Goal: Information Seeking & Learning: Check status

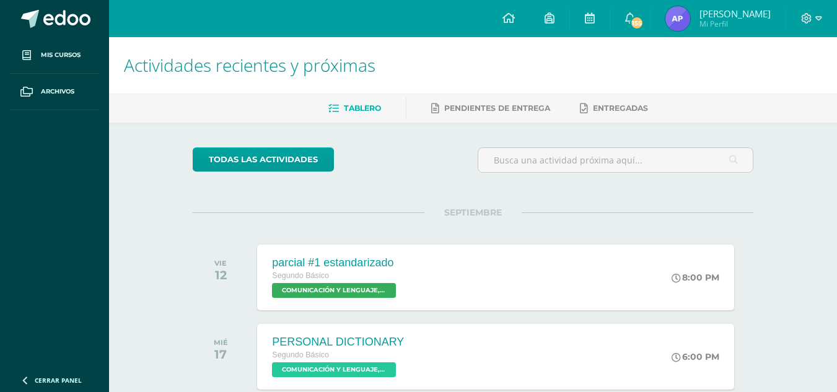
click at [690, 14] on img at bounding box center [677, 18] width 25 height 25
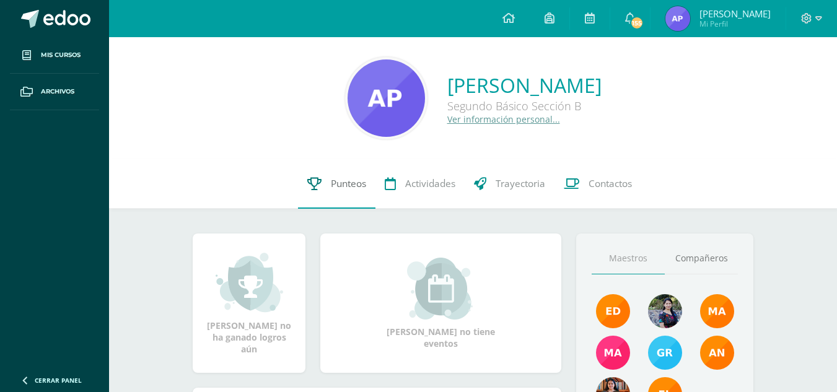
click at [321, 193] on link "Punteos" at bounding box center [336, 184] width 77 height 50
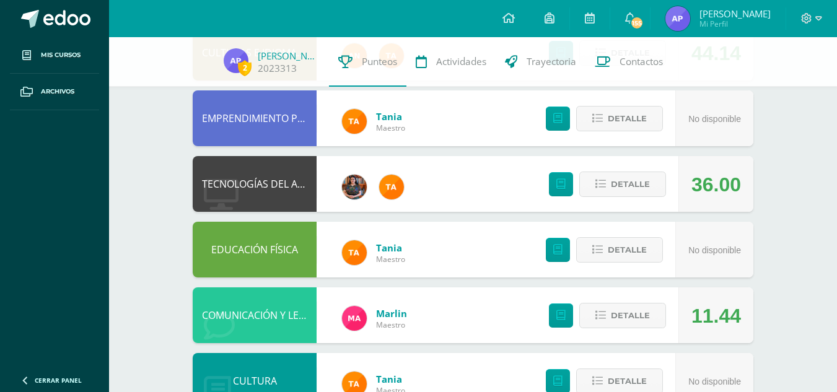
scroll to position [169, 0]
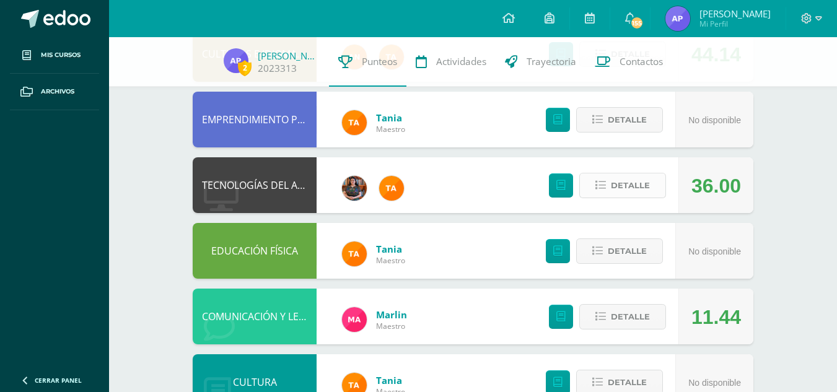
click at [614, 192] on span "Detalle" at bounding box center [630, 185] width 39 height 23
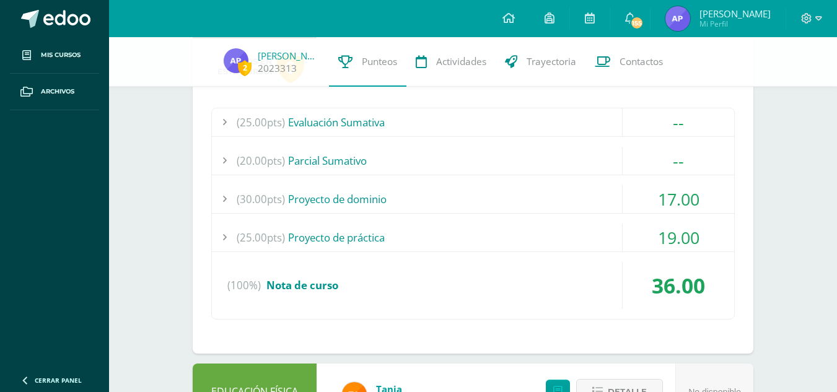
scroll to position [344, 0]
click at [493, 199] on div "(30.00pts) Proyecto de dominio" at bounding box center [473, 199] width 522 height 28
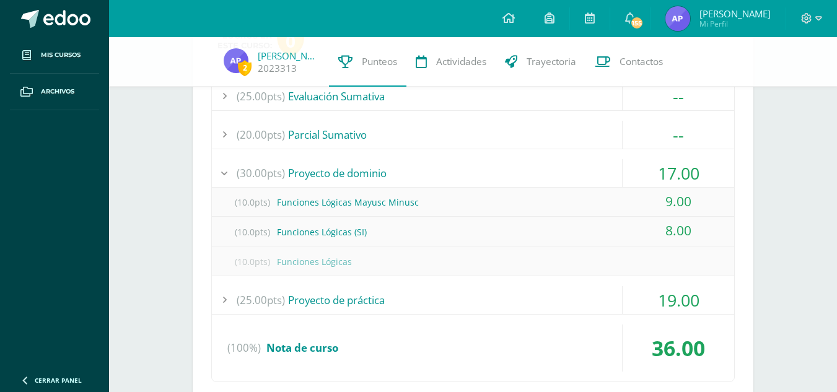
scroll to position [375, 0]
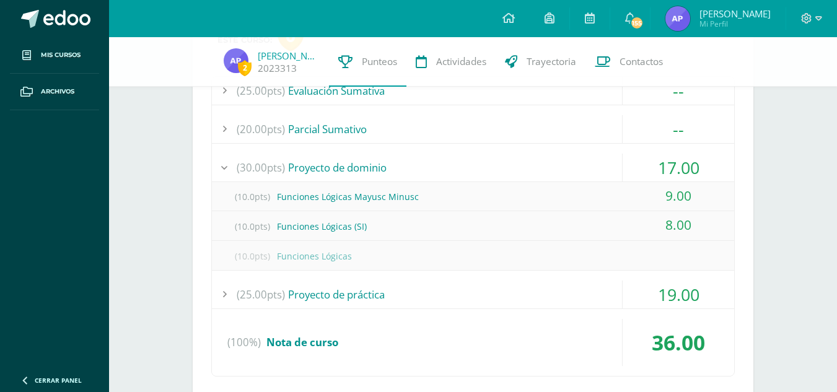
click at [459, 279] on div "(25.00pts) Evaluación Sumativa -- (25.0pts) Examen Final" at bounding box center [473, 226] width 524 height 301
click at [462, 299] on div "(25.00pts) Proyecto de práctica" at bounding box center [473, 295] width 522 height 28
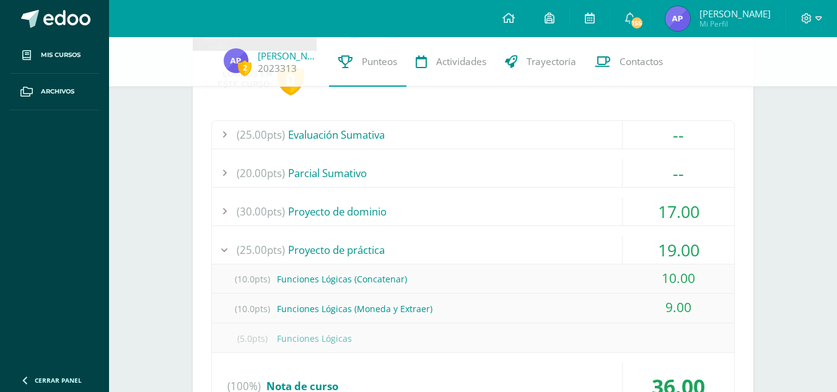
scroll to position [331, 0]
click at [544, 251] on div "(25.00pts) Proyecto de práctica" at bounding box center [473, 251] width 522 height 28
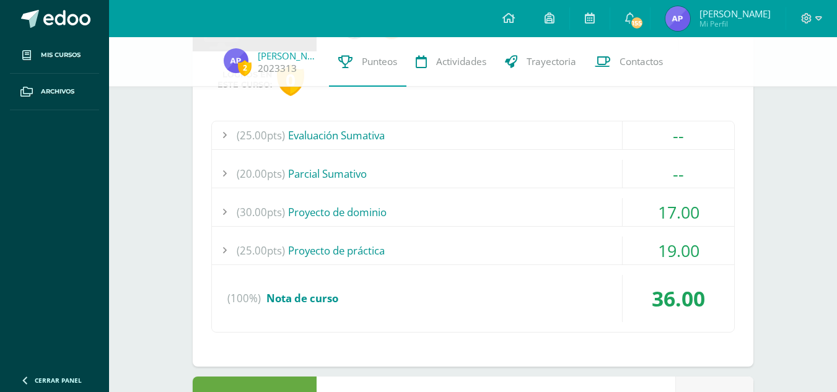
click at [569, 235] on div "(25.00pts) Evaluación Sumativa -- (25.0pts) Examen Final" at bounding box center [473, 227] width 524 height 212
click at [571, 255] on div "(25.00pts) Proyecto de práctica" at bounding box center [473, 251] width 522 height 28
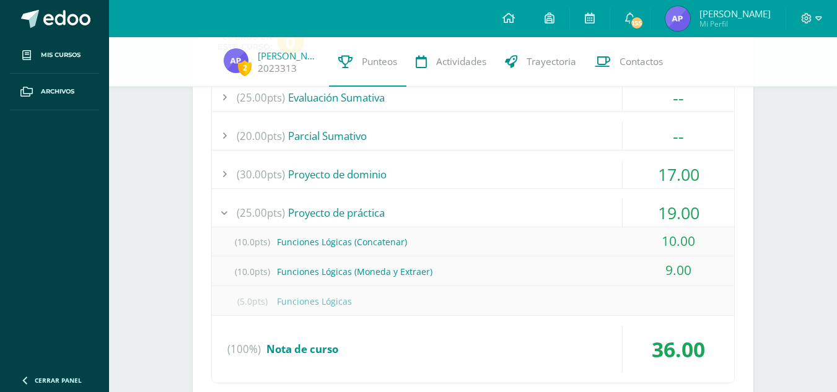
scroll to position [368, 0]
click at [436, 218] on div "(25.00pts) Proyecto de práctica" at bounding box center [473, 214] width 522 height 28
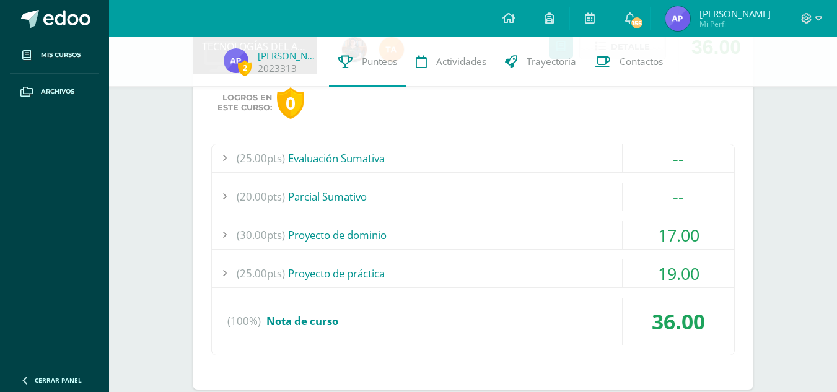
scroll to position [307, 0]
click at [434, 232] on div "(30.00pts) Proyecto de dominio" at bounding box center [473, 236] width 522 height 28
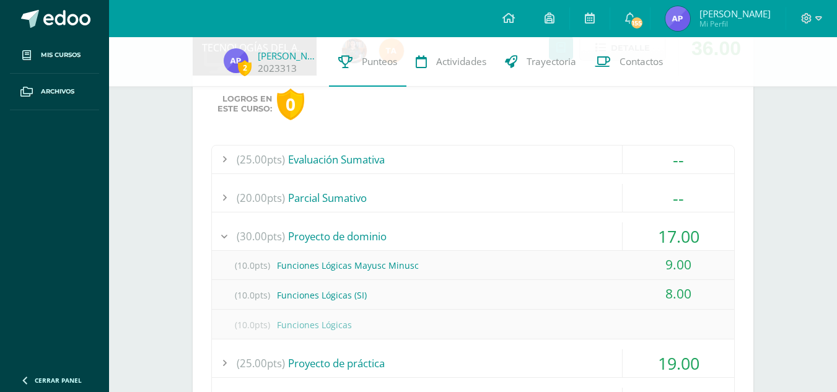
click at [434, 232] on div "(30.00pts) Proyecto de dominio" at bounding box center [473, 236] width 522 height 28
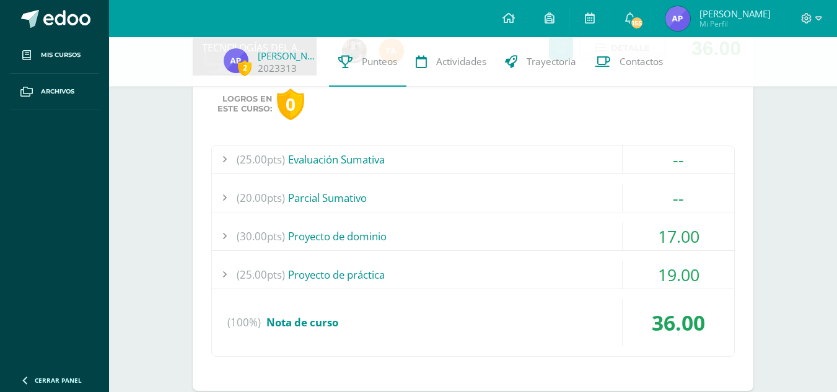
click at [444, 193] on div "(20.00pts) [GEOGRAPHIC_DATA]" at bounding box center [473, 198] width 522 height 28
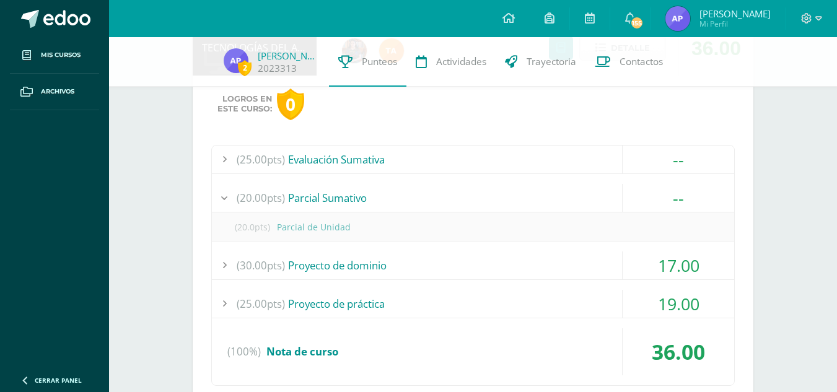
click at [444, 193] on div "(20.00pts) [GEOGRAPHIC_DATA]" at bounding box center [473, 198] width 522 height 28
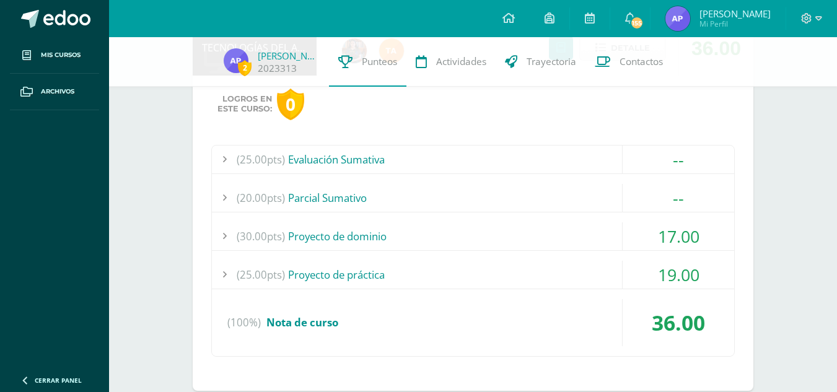
click at [449, 147] on div "(25.00pts) Evaluación Sumativa" at bounding box center [473, 160] width 522 height 28
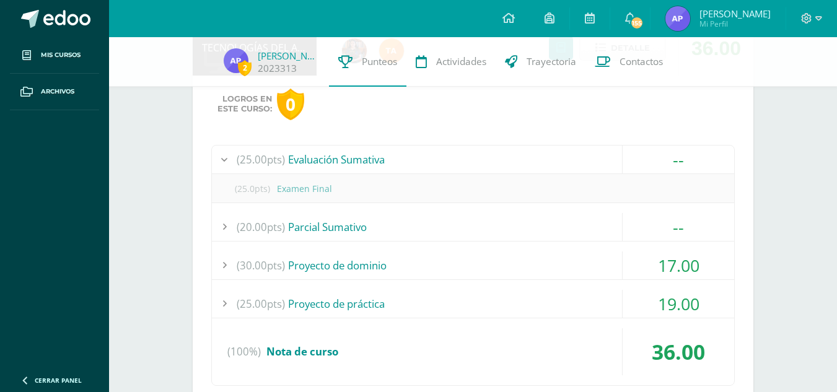
click at [449, 162] on div "(25.00pts) Evaluación Sumativa" at bounding box center [473, 160] width 522 height 28
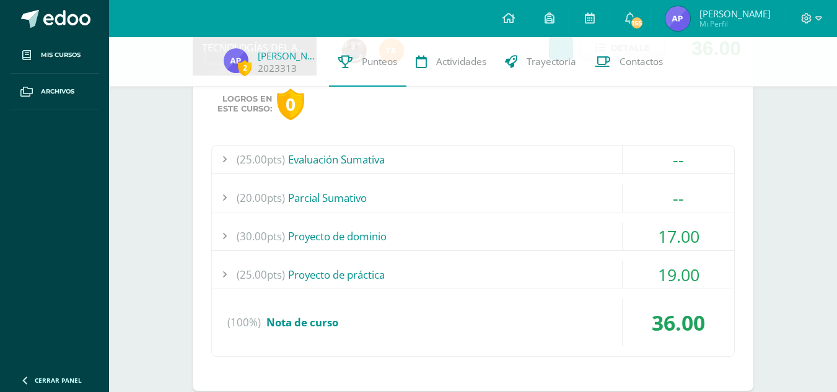
click at [440, 196] on div "(20.00pts) Parcial Sumativo" at bounding box center [473, 198] width 522 height 28
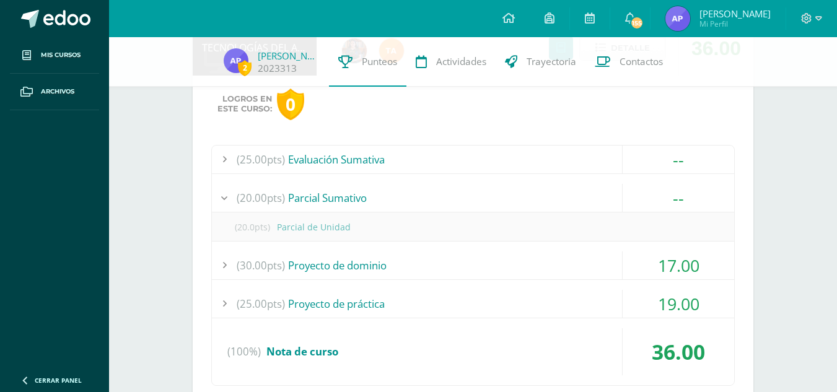
click at [440, 196] on div "(20.00pts) Parcial Sumativo" at bounding box center [473, 198] width 522 height 28
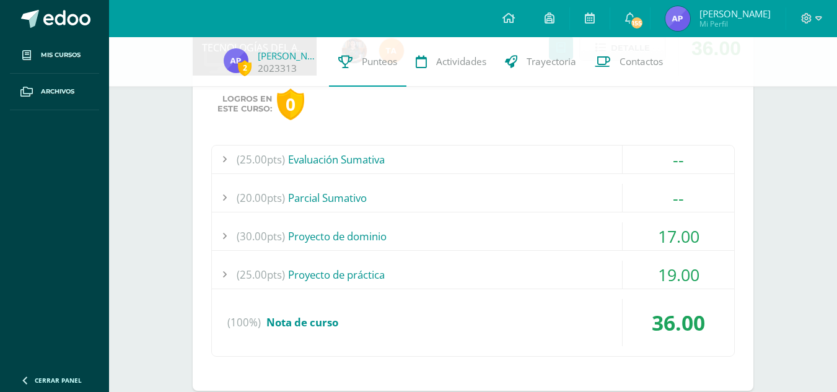
click at [434, 227] on div "(30.00pts) Proyecto de dominio" at bounding box center [473, 236] width 522 height 28
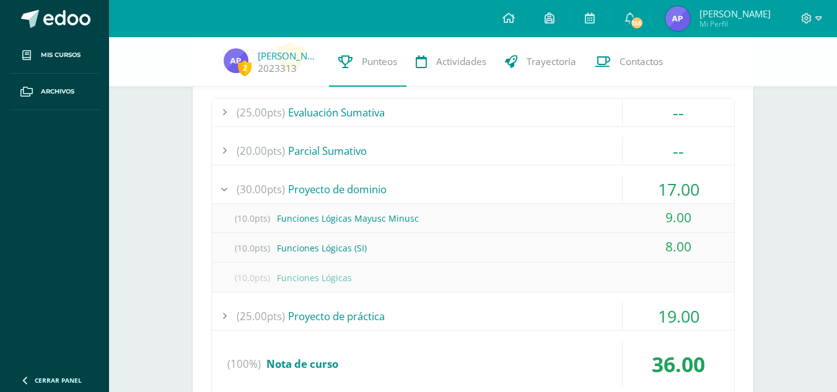
scroll to position [354, 0]
click at [470, 139] on div "(20.00pts) Parcial Sumativo" at bounding box center [473, 150] width 522 height 28
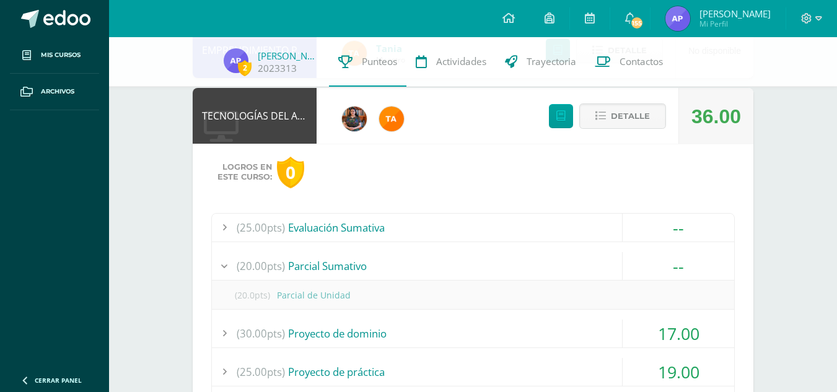
scroll to position [234, 0]
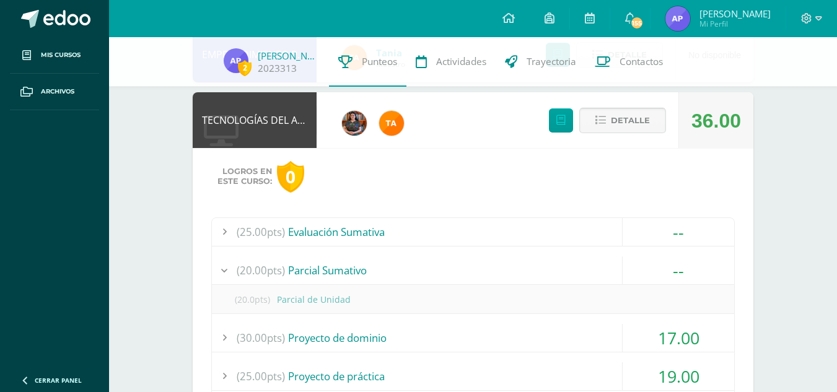
click at [631, 126] on span "Detalle" at bounding box center [630, 120] width 39 height 23
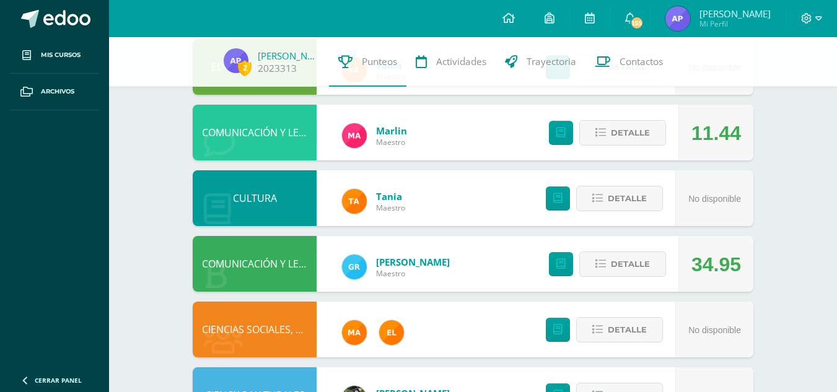
scroll to position [354, 0]
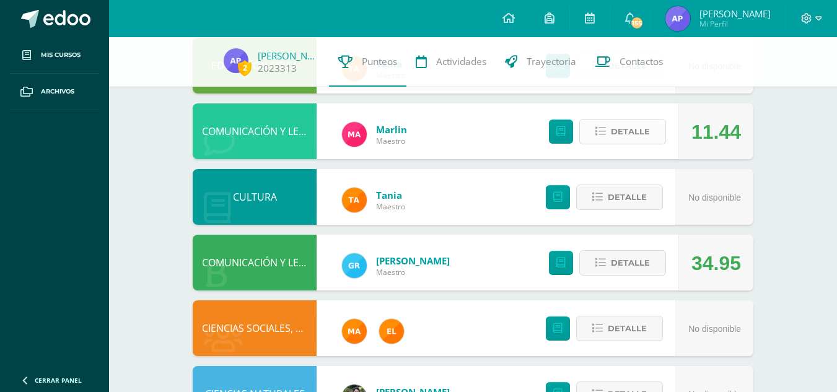
click at [631, 138] on span "Detalle" at bounding box center [630, 131] width 39 height 23
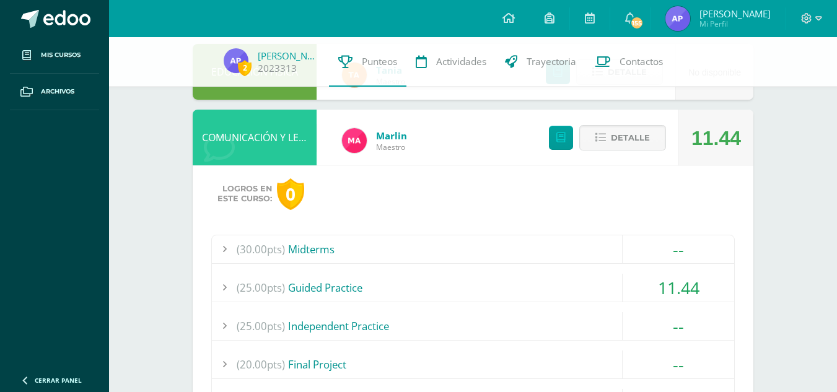
scroll to position [346, 0]
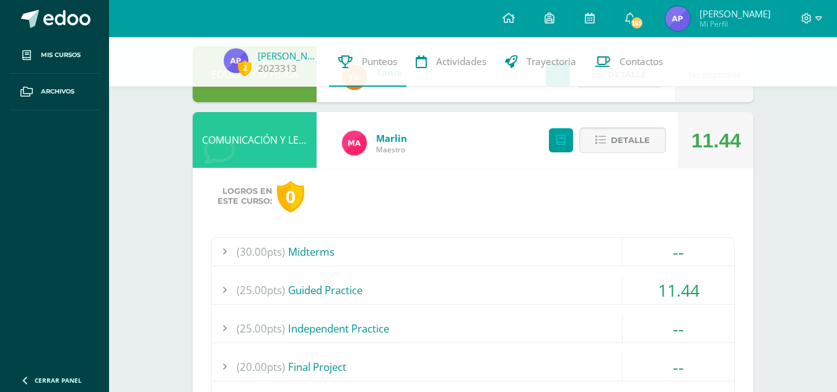
click at [638, 134] on span "Detalle" at bounding box center [630, 140] width 39 height 23
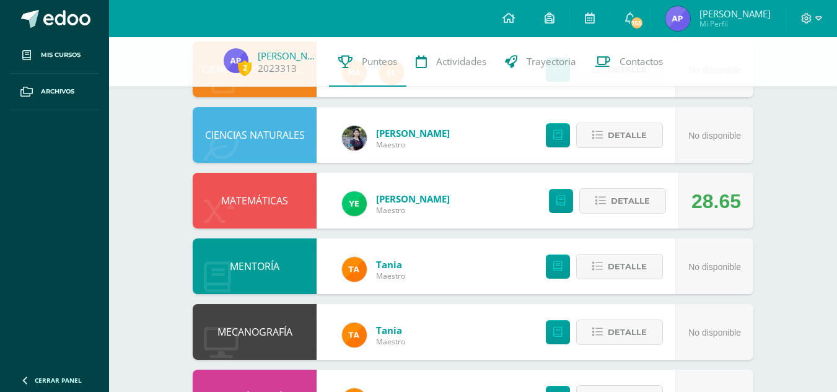
scroll to position [613, 0]
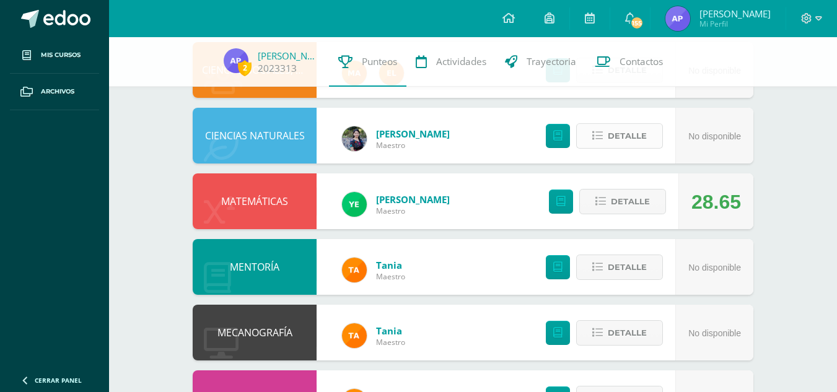
click at [608, 134] on span "Detalle" at bounding box center [627, 136] width 39 height 23
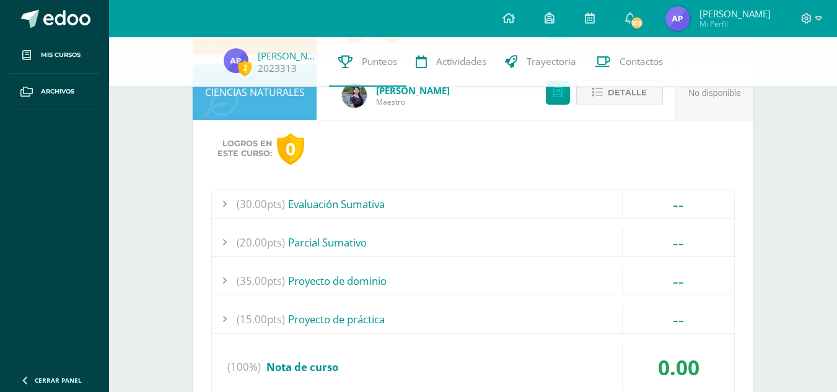
scroll to position [656, 0]
click at [626, 94] on span "Detalle" at bounding box center [627, 93] width 39 height 23
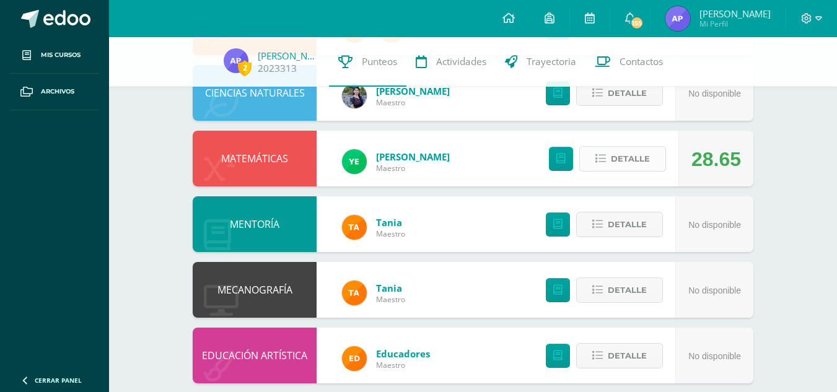
click at [625, 157] on span "Detalle" at bounding box center [630, 158] width 39 height 23
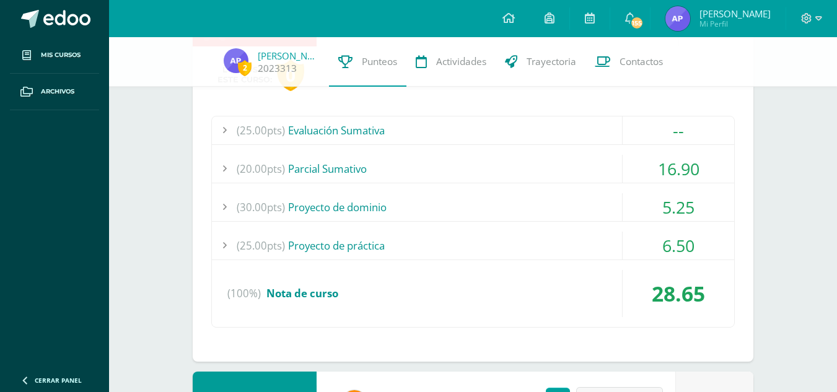
scroll to position [801, 0]
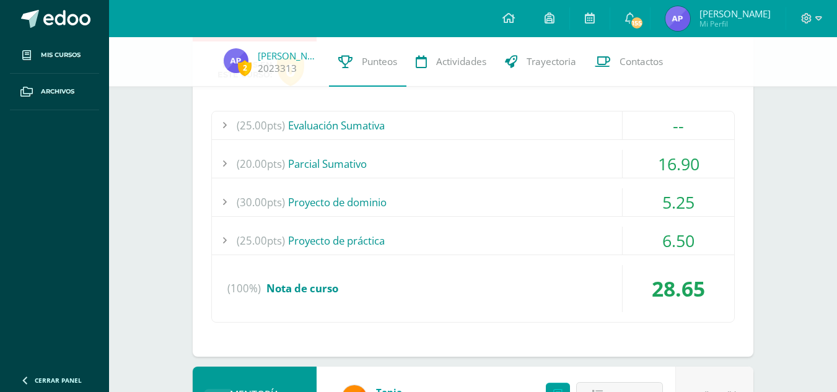
click at [482, 125] on div "(25.00pts) Evaluación Sumativa" at bounding box center [473, 126] width 522 height 28
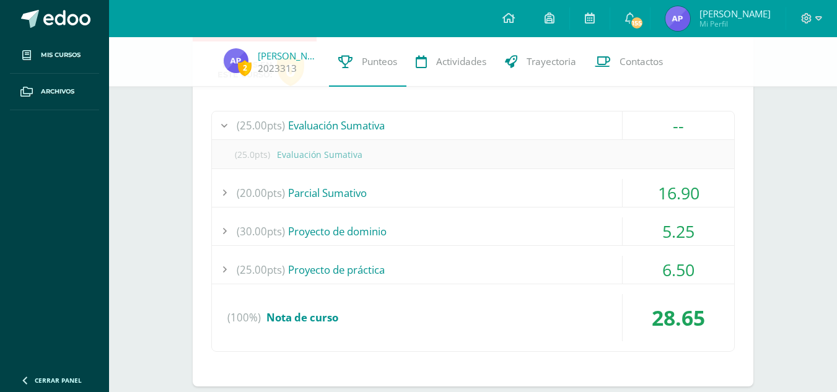
click at [482, 125] on div "(25.00pts) Evaluación Sumativa" at bounding box center [473, 126] width 522 height 28
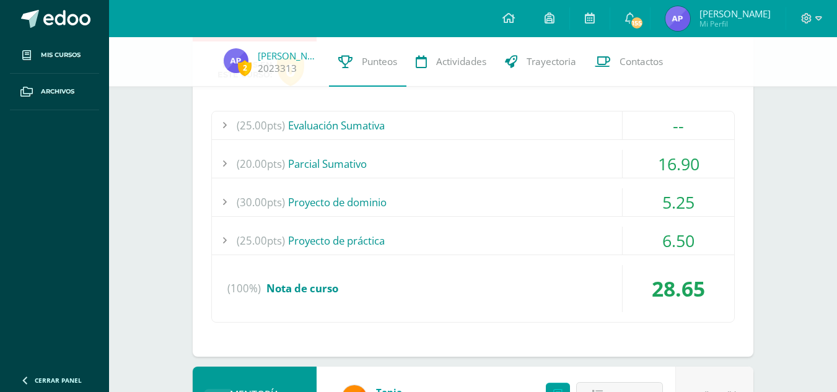
drag, startPoint x: 482, startPoint y: 125, endPoint x: 454, endPoint y: 149, distance: 36.5
click at [454, 149] on div "(25.00pts) Evaluación Sumativa -- (25.0pts) Evaluación Sumativa" at bounding box center [473, 217] width 524 height 212
click at [463, 164] on div "(20.00pts) Parcial Sumativo" at bounding box center [473, 164] width 522 height 28
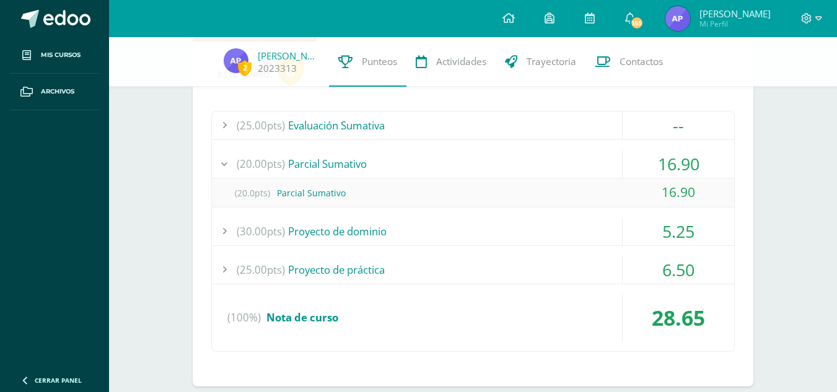
click at [463, 164] on div "(20.00pts) Parcial Sumativo" at bounding box center [473, 164] width 522 height 28
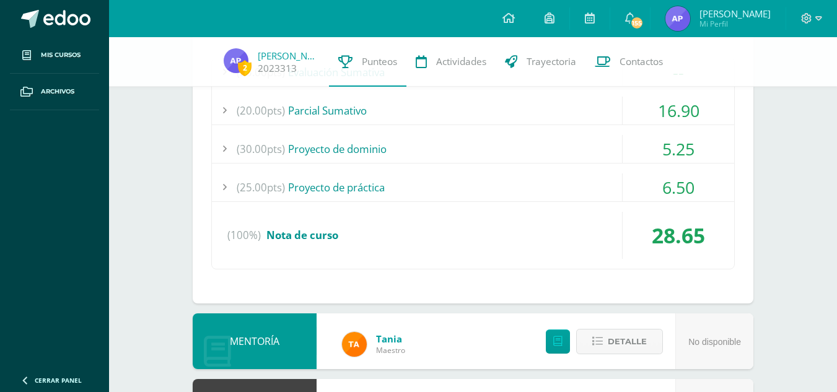
scroll to position [854, 0]
click at [468, 154] on div "(30.00pts) Proyecto de dominio" at bounding box center [473, 148] width 522 height 28
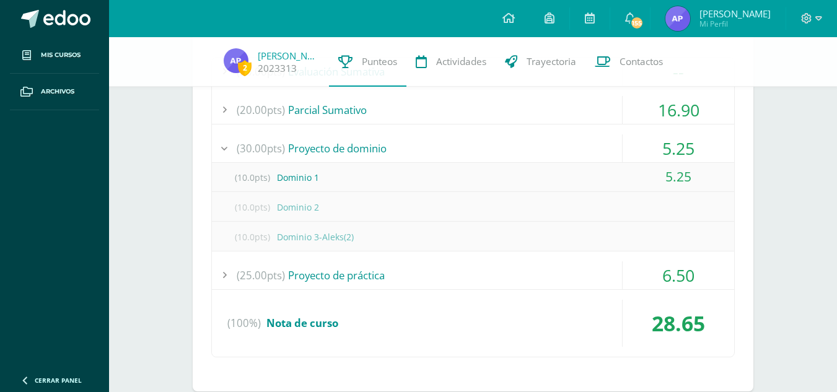
click at [468, 154] on div "(30.00pts) Proyecto de dominio" at bounding box center [473, 148] width 522 height 28
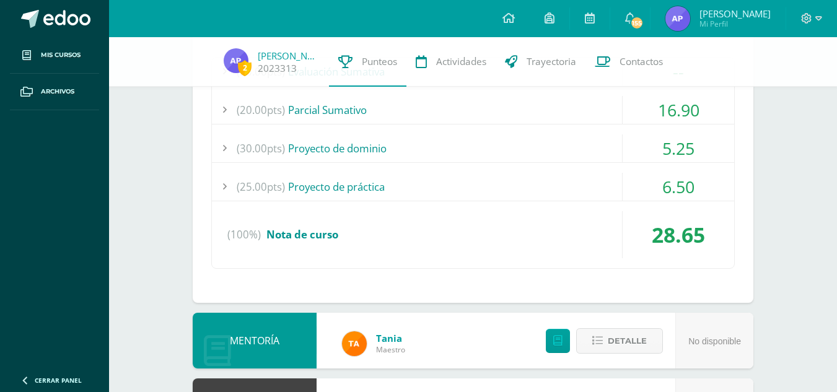
click at [506, 191] on div "(25.00pts) Proyecto de práctica" at bounding box center [473, 187] width 522 height 28
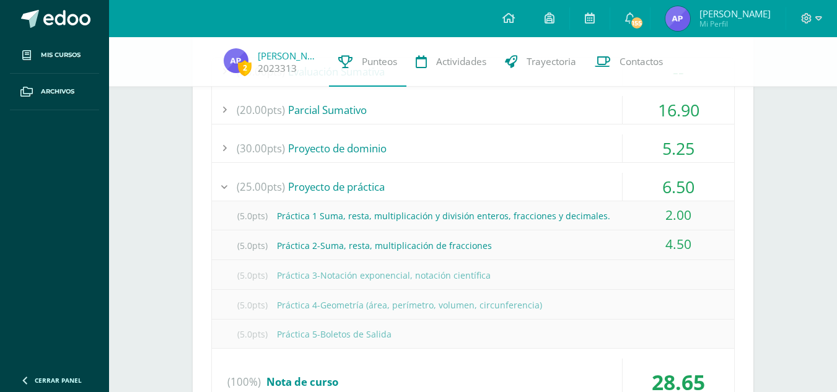
click at [506, 191] on div "(25.00pts) Proyecto de práctica" at bounding box center [473, 187] width 522 height 28
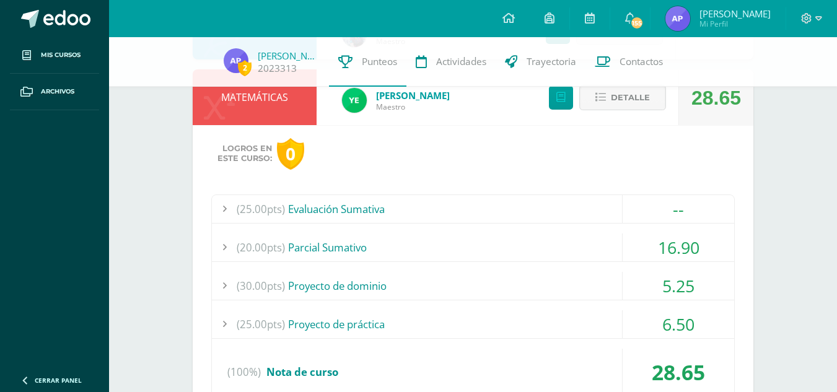
scroll to position [716, 0]
click at [533, 271] on div "(25.00pts) Evaluación Sumativa -- (25.0pts) Evaluación Sumativa" at bounding box center [473, 301] width 524 height 212
click at [537, 291] on div "(30.00pts) Proyecto de dominio" at bounding box center [473, 287] width 522 height 28
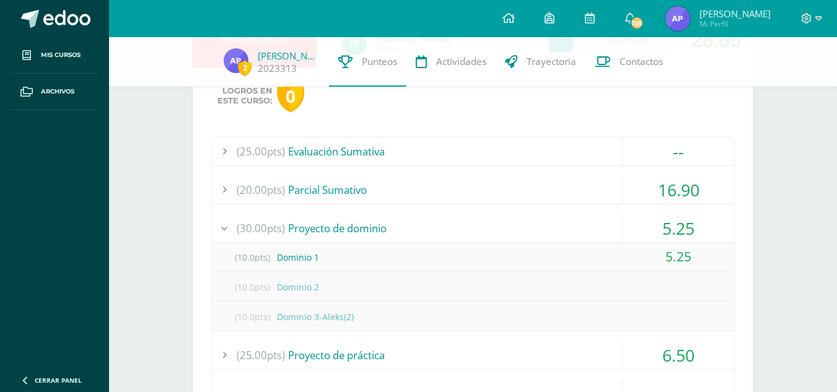
scroll to position [775, 0]
click at [552, 139] on div "(25.00pts) Evaluación Sumativa" at bounding box center [473, 151] width 522 height 28
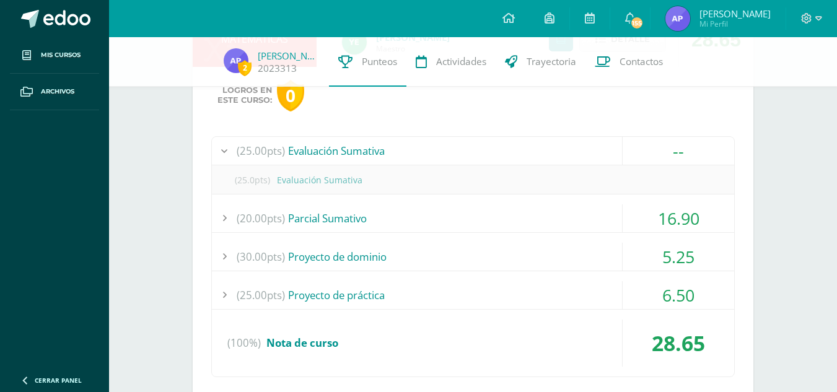
click at [533, 164] on div "(25.00pts) Evaluación Sumativa" at bounding box center [473, 151] width 522 height 28
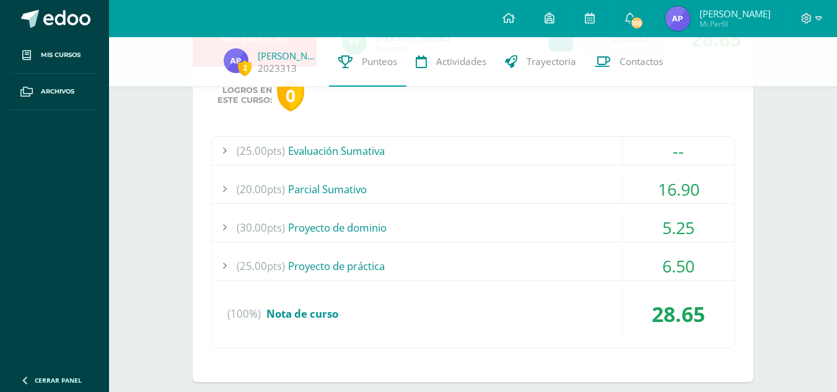
click at [559, 261] on div "(25.00pts) Proyecto de práctica" at bounding box center [473, 266] width 522 height 28
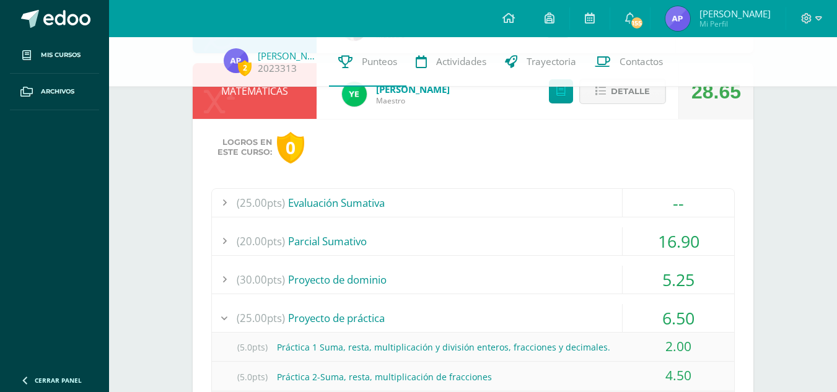
scroll to position [714, 0]
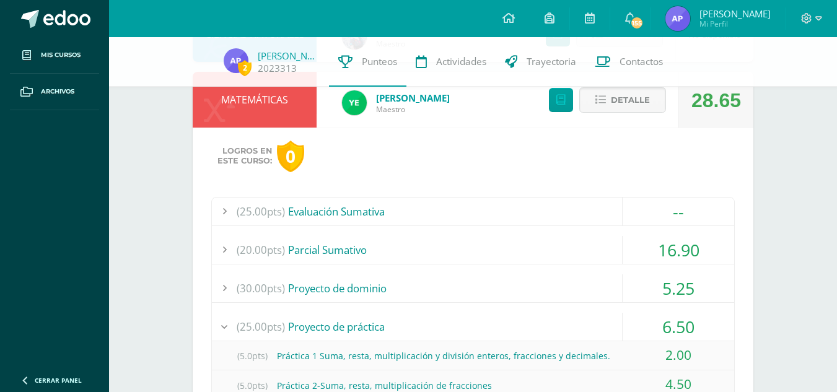
click at [570, 238] on div "(20.00pts) Parcial Sumativo" at bounding box center [473, 250] width 522 height 28
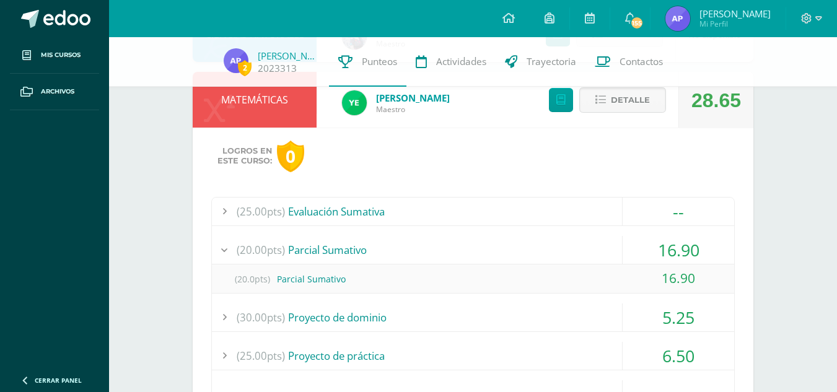
click at [570, 238] on div "(20.00pts) Parcial Sumativo" at bounding box center [473, 250] width 522 height 28
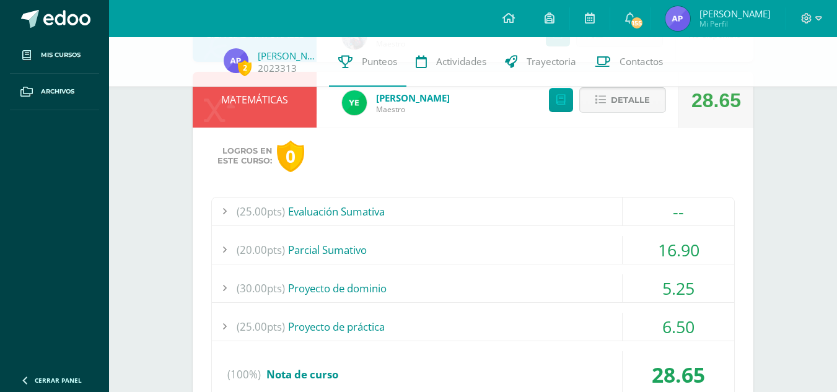
click at [590, 100] on button "Detalle" at bounding box center [622, 99] width 87 height 25
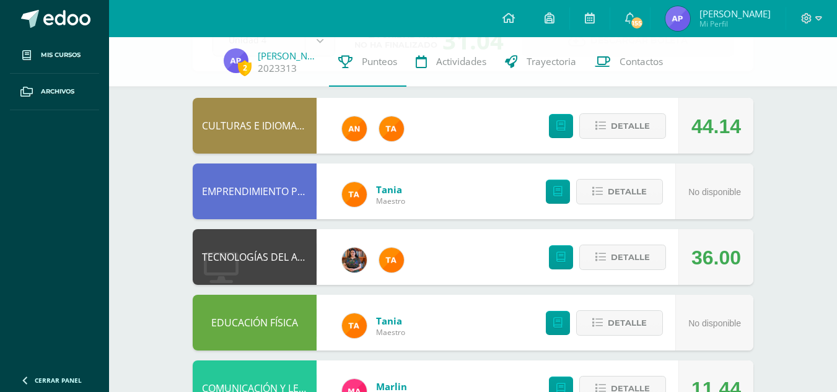
scroll to position [96, 0]
